Goal: Find specific page/section: Find specific page/section

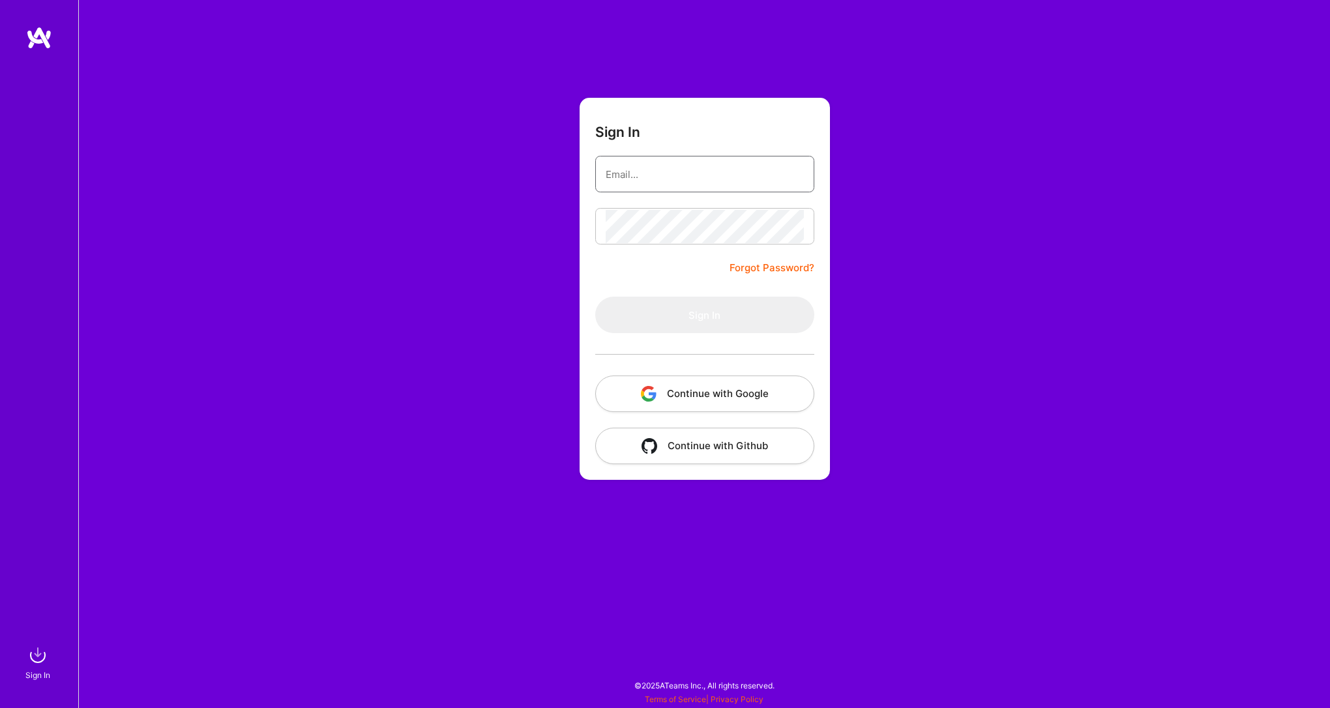
type input "[PERSON_NAME][EMAIL_ADDRESS][DOMAIN_NAME]"
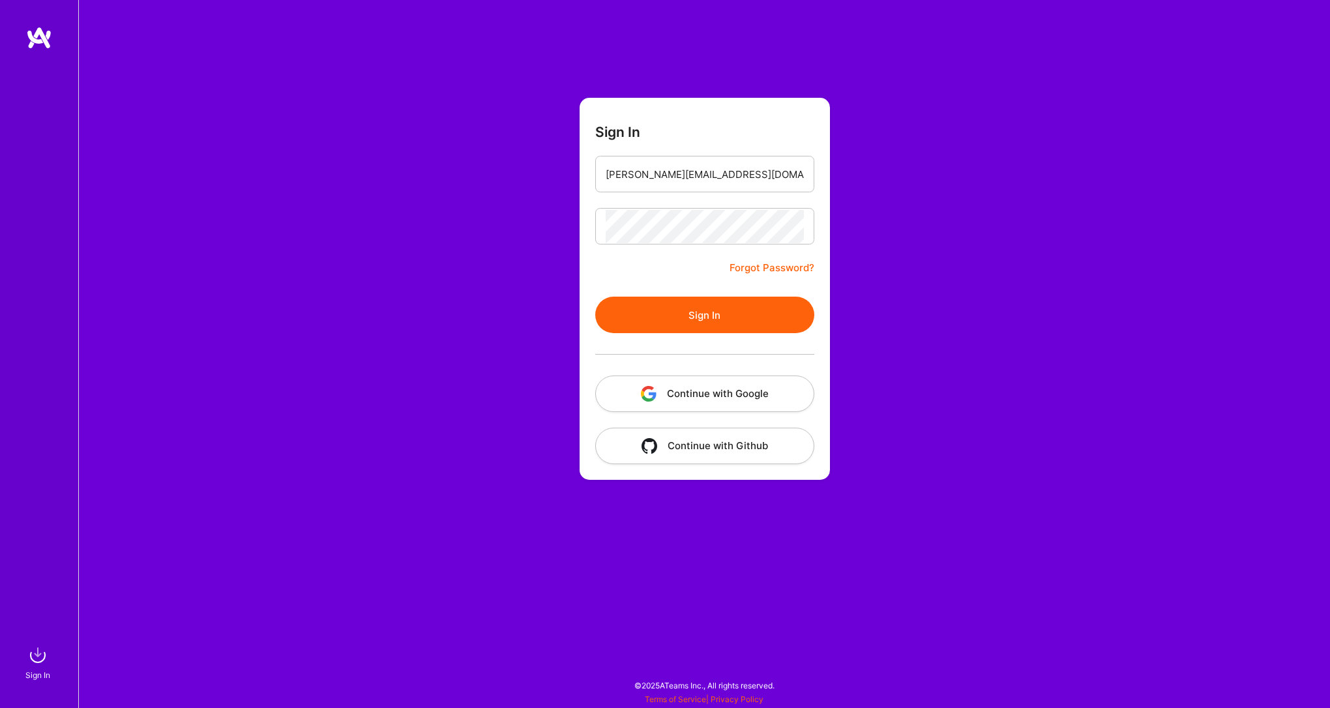
click at [679, 312] on button "Sign In" at bounding box center [704, 315] width 219 height 37
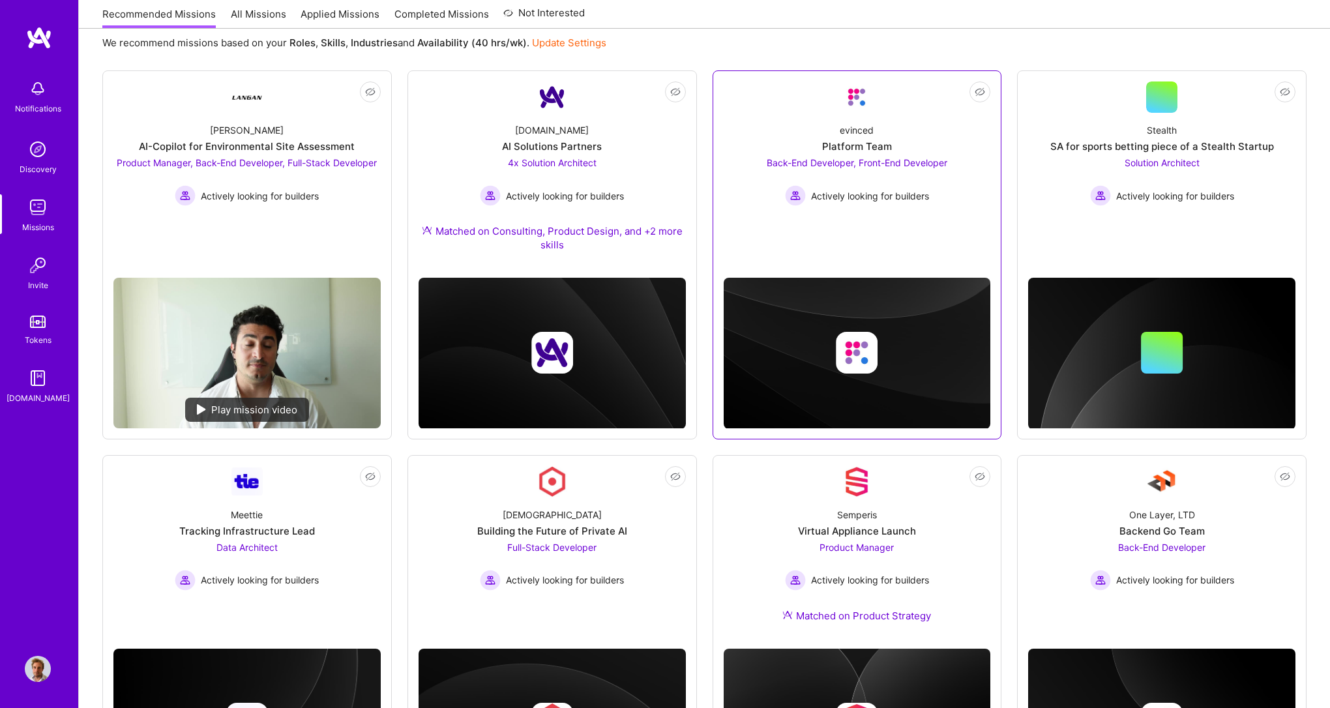
scroll to position [141, 0]
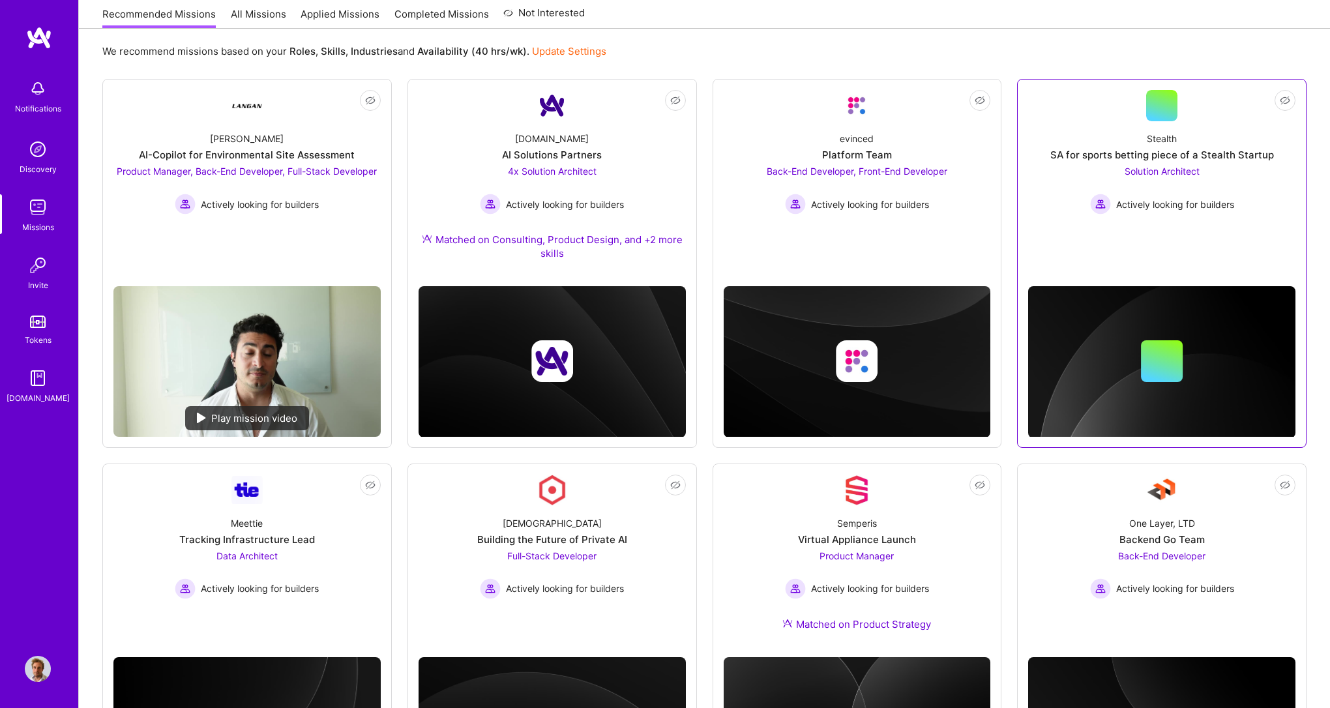
click at [1146, 171] on span "Solution Architect" at bounding box center [1162, 171] width 75 height 11
